Goal: Task Accomplishment & Management: Use online tool/utility

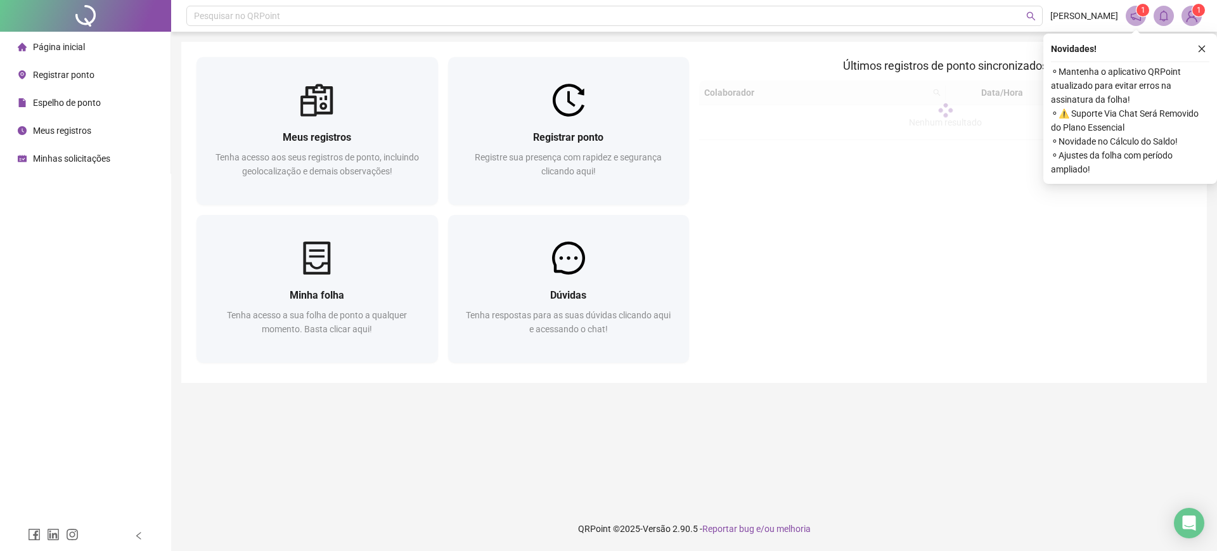
click at [1200, 56] on div "Novidades ! ⚬ Mantenha o aplicativo QRPoint atualizado para evitar erros na ass…" at bounding box center [1130, 109] width 174 height 150
click at [1216, 41] on div "Novidades ! ⚬ Mantenha o aplicativo QRPoint atualizado para evitar erros na ass…" at bounding box center [1130, 109] width 174 height 150
click at [1186, 43] on div "Novidades !" at bounding box center [1130, 48] width 158 height 15
click at [1200, 49] on icon "close" at bounding box center [1201, 48] width 9 height 9
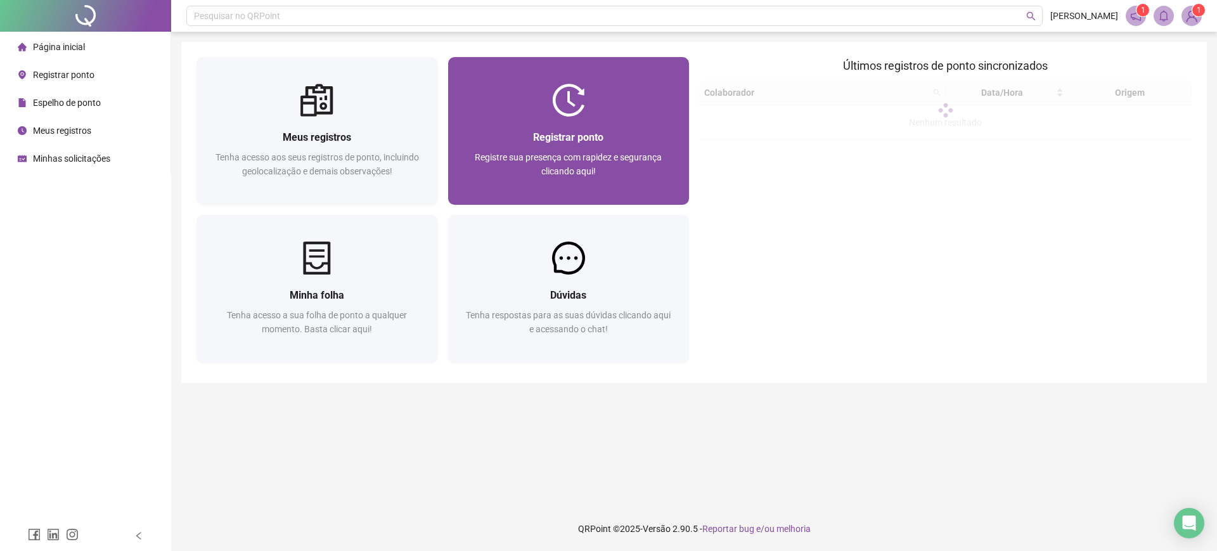
click at [676, 132] on div "Registrar ponto Registre sua presença com rapidez e segurança clicando aqui!" at bounding box center [568, 161] width 241 height 88
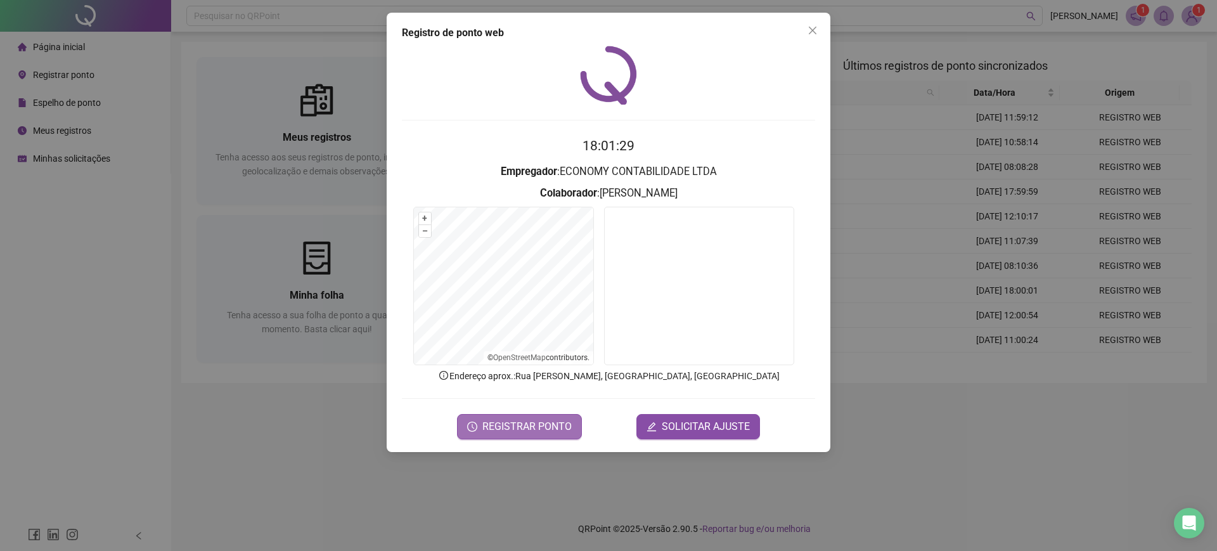
click at [529, 423] on span "REGISTRAR PONTO" at bounding box center [526, 426] width 89 height 15
